Goal: Navigation & Orientation: Find specific page/section

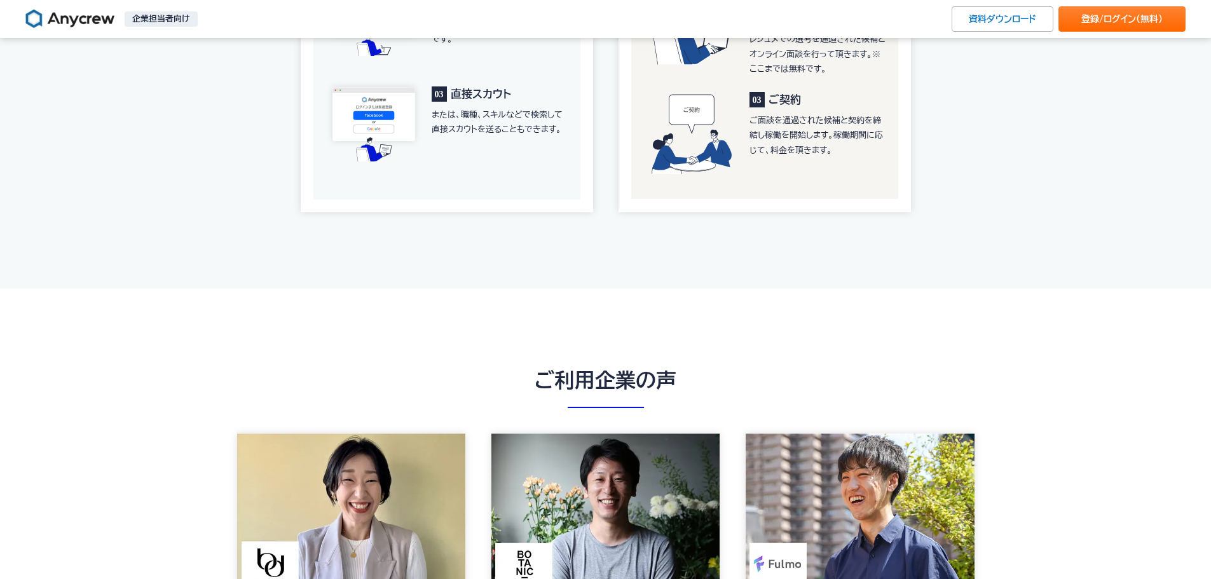
scroll to position [2733, 0]
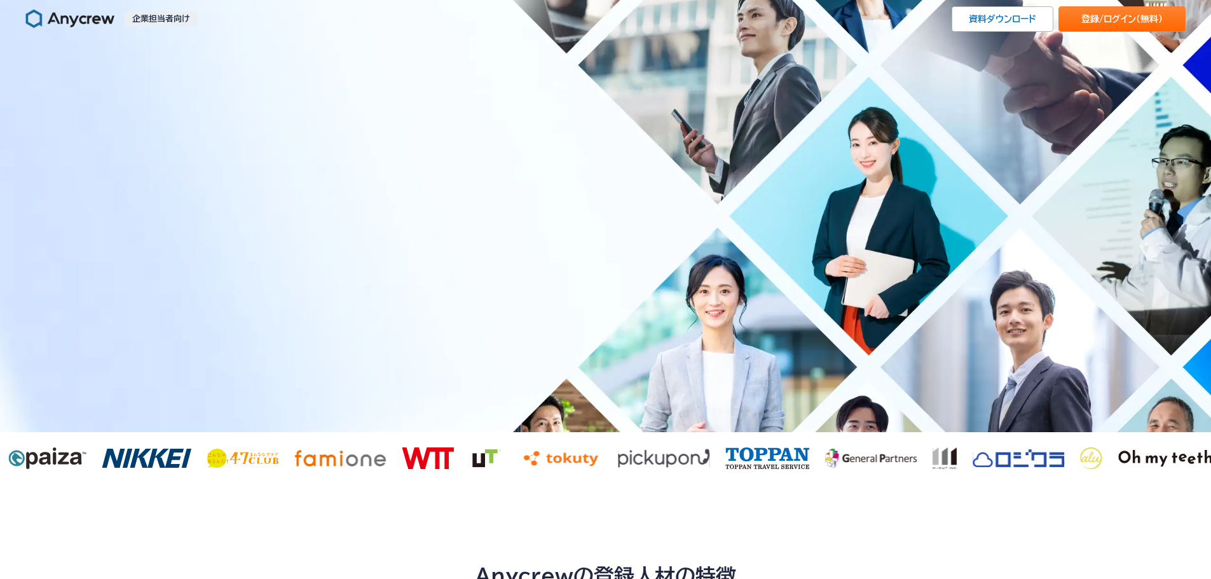
click at [155, 17] on p "企業担当者向け" at bounding box center [161, 18] width 73 height 15
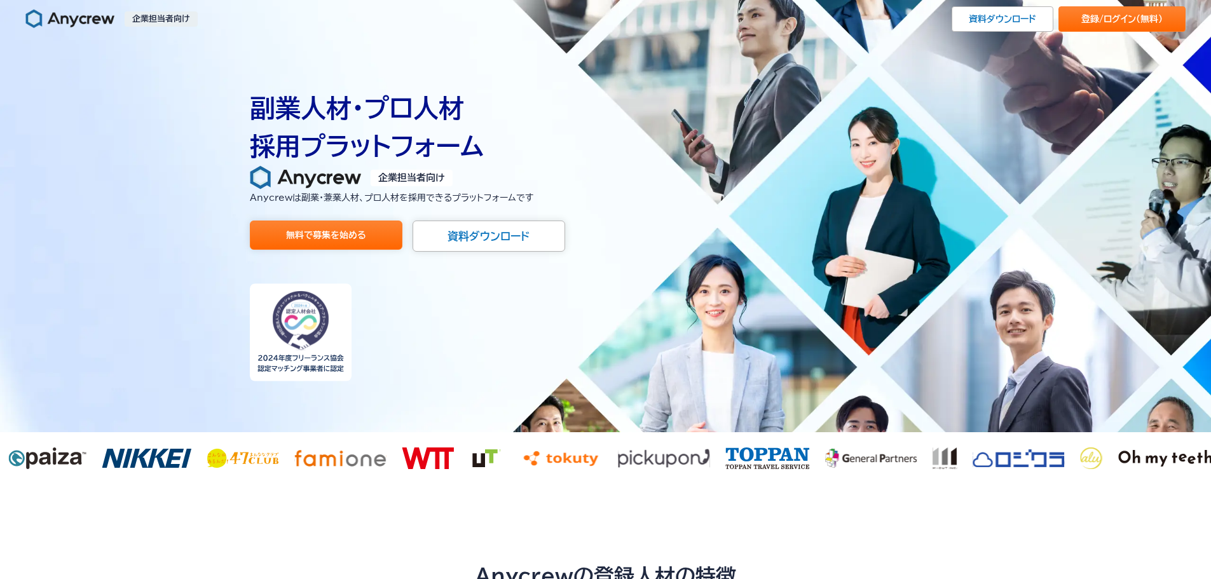
drag, startPoint x: 110, startPoint y: 10, endPoint x: 121, endPoint y: 11, distance: 11.0
click at [110, 10] on img at bounding box center [69, 19] width 89 height 20
